Goal: Task Accomplishment & Management: Use online tool/utility

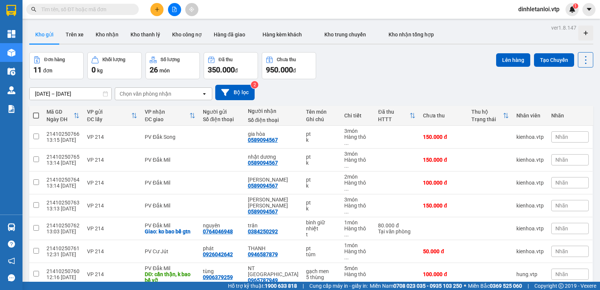
click at [98, 8] on input "text" at bounding box center [85, 9] width 88 height 8
paste input "md10250012"
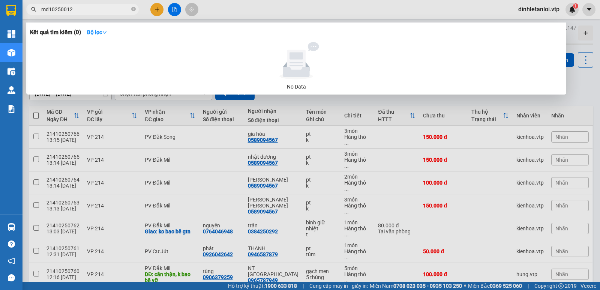
click at [88, 14] on span "md10250012" at bounding box center [82, 9] width 112 height 11
click at [90, 14] on span "md10250012" at bounding box center [82, 9] width 112 height 11
click at [93, 10] on input "md10250012" at bounding box center [85, 9] width 88 height 8
paste input "đ"
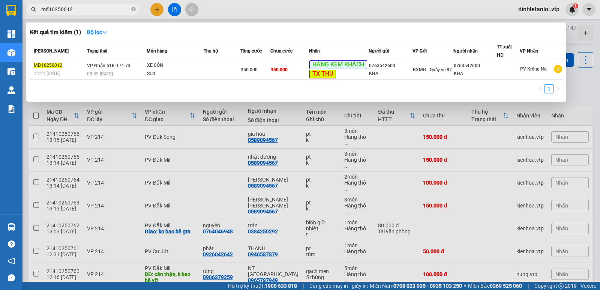
type input "mđ10250012"
click at [578, 38] on div at bounding box center [300, 145] width 600 height 290
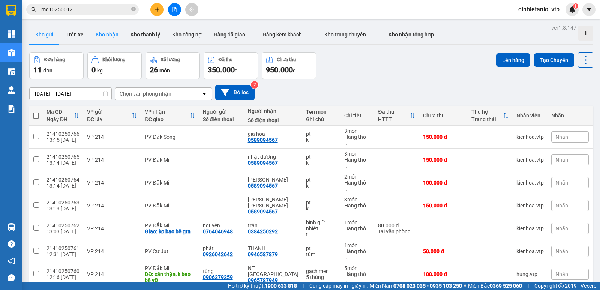
click at [109, 33] on button "Kho nhận" at bounding box center [107, 34] width 35 height 18
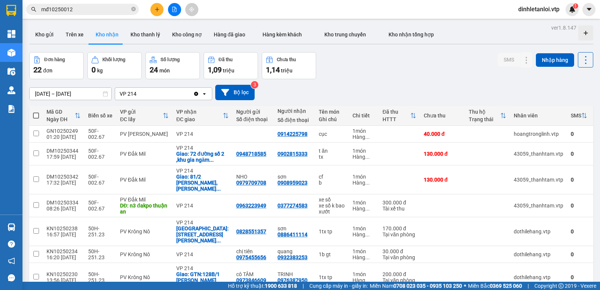
click at [155, 96] on div "VP 214" at bounding box center [154, 94] width 78 height 12
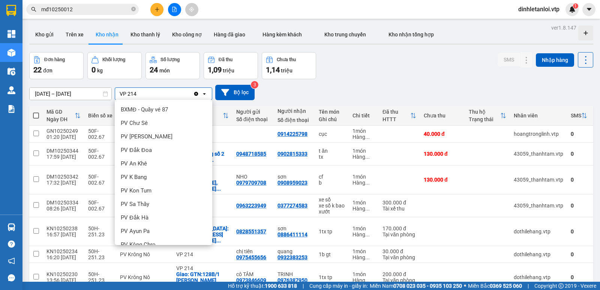
scroll to position [234, 0]
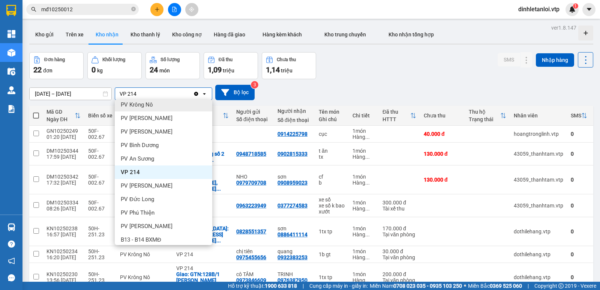
click at [196, 93] on icon "Clear value" at bounding box center [196, 94] width 6 height 6
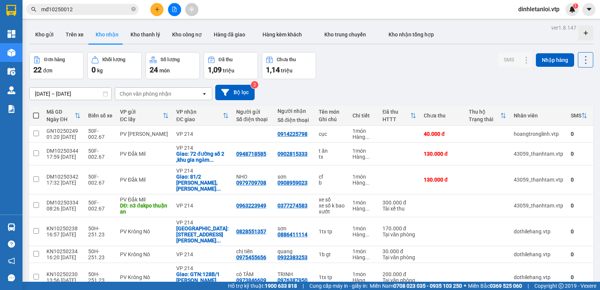
click at [174, 94] on div "Chọn văn phòng nhận" at bounding box center [158, 94] width 86 height 12
type input "kr"
click at [166, 113] on div "PV Krông Nô" at bounding box center [163, 109] width 97 height 13
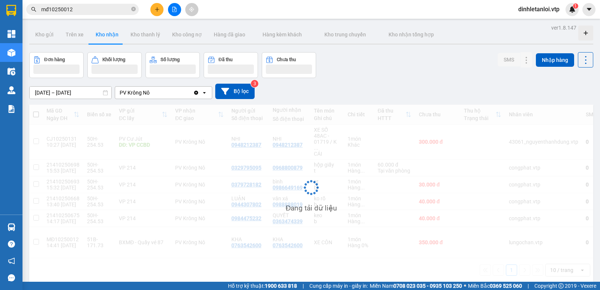
click at [98, 13] on input "mđ10250012" at bounding box center [85, 9] width 88 height 8
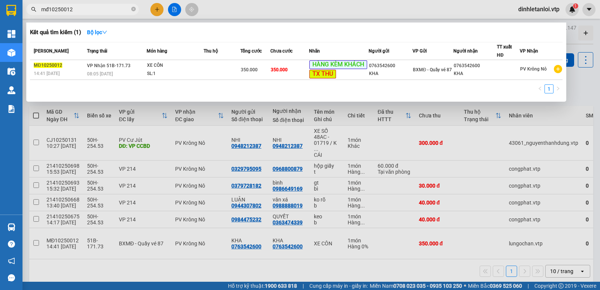
click at [579, 87] on div at bounding box center [300, 145] width 600 height 290
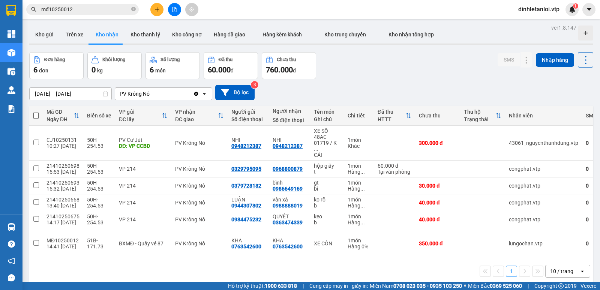
click at [94, 94] on input "[DATE] – [DATE]" at bounding box center [71, 94] width 82 height 12
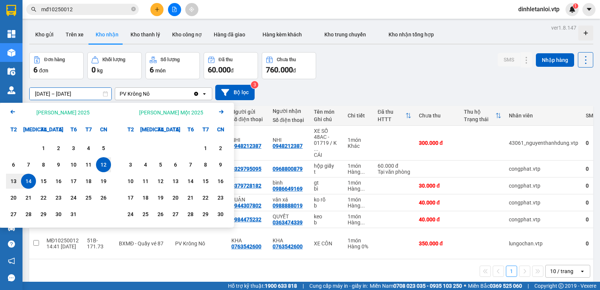
click at [101, 165] on div "12" at bounding box center [103, 164] width 10 height 9
click at [11, 181] on div "13" at bounding box center [13, 181] width 10 height 9
type input "[DATE] – [DATE]"
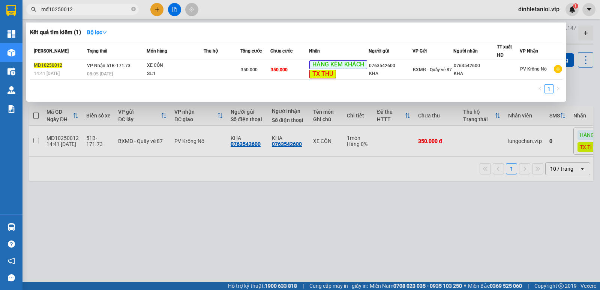
click at [86, 12] on input "mđ10250012" at bounding box center [85, 9] width 88 height 8
click at [157, 219] on div at bounding box center [300, 145] width 600 height 290
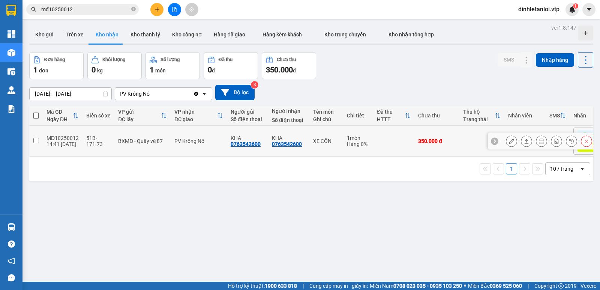
click at [38, 139] on input "checkbox" at bounding box center [36, 141] width 6 height 6
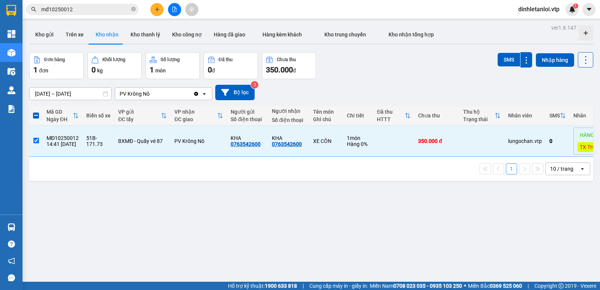
click at [581, 62] on icon at bounding box center [585, 60] width 10 height 10
click at [560, 104] on span "Xóa hoàn toàn" at bounding box center [571, 106] width 34 height 7
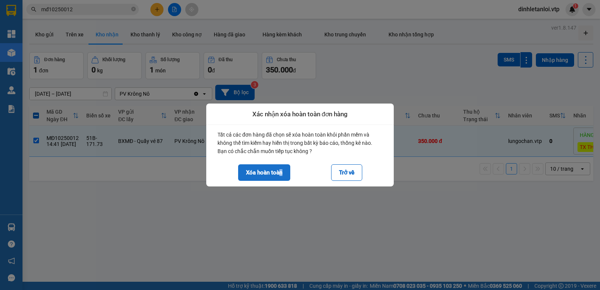
click at [280, 170] on button "Xóa hoàn toàn" at bounding box center [264, 172] width 52 height 16
checkbox input "false"
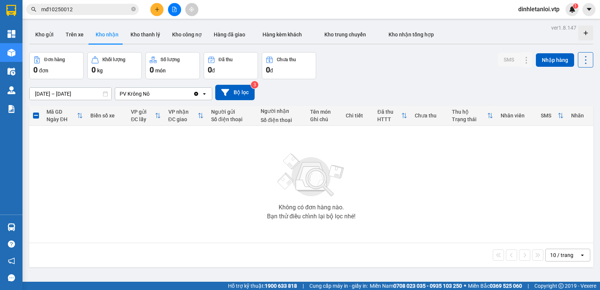
click at [117, 15] on span "mđ10250012" at bounding box center [82, 9] width 112 height 11
click at [98, 10] on input "text" at bounding box center [85, 9] width 88 height 8
paste input "mđ10250012"
type input "mđ10250012"
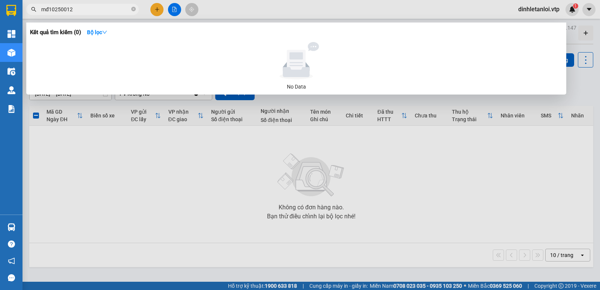
click at [253, 209] on div at bounding box center [300, 145] width 600 height 290
